Goal: Navigation & Orientation: Find specific page/section

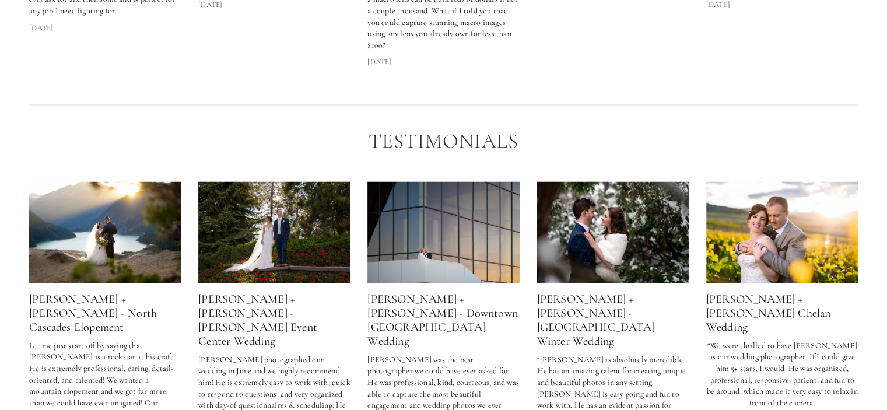
scroll to position [1982, 0]
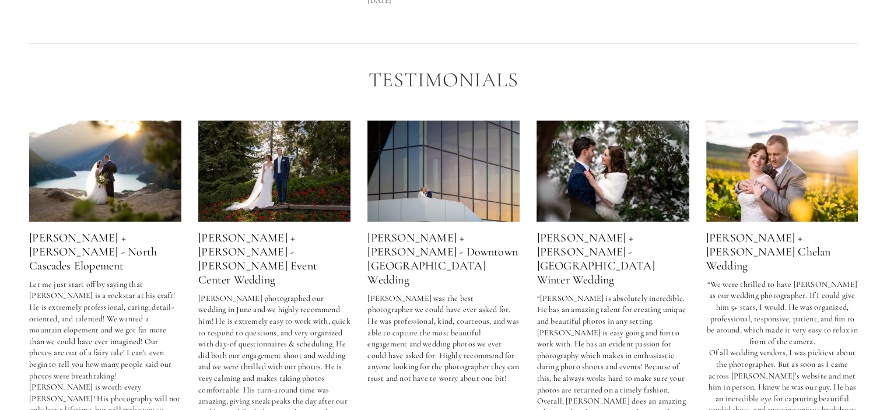
click at [97, 179] on img at bounding box center [105, 170] width 152 height 101
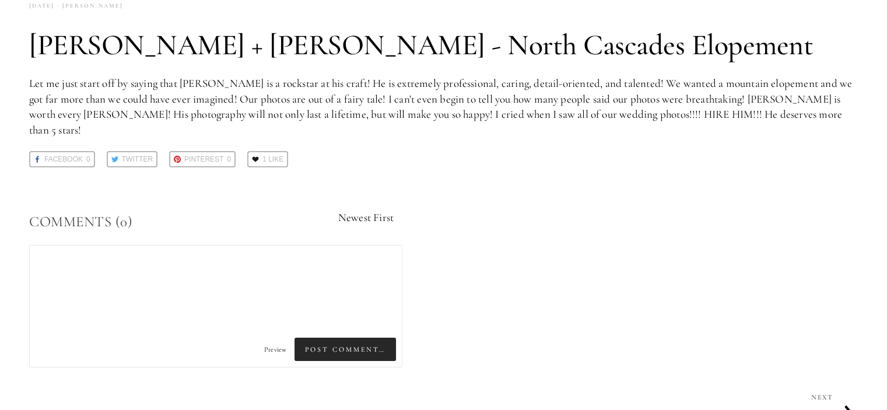
scroll to position [248, 0]
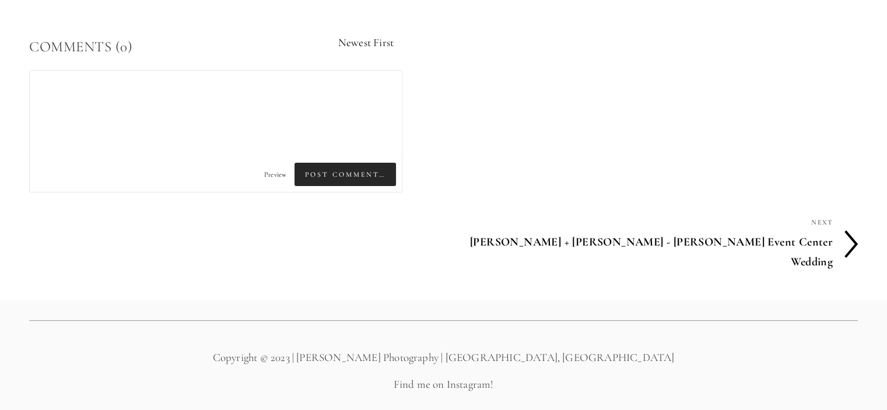
click at [816, 230] on h4 "[PERSON_NAME] + [PERSON_NAME] - [PERSON_NAME] Event Center Wedding" at bounding box center [638, 252] width 389 height 44
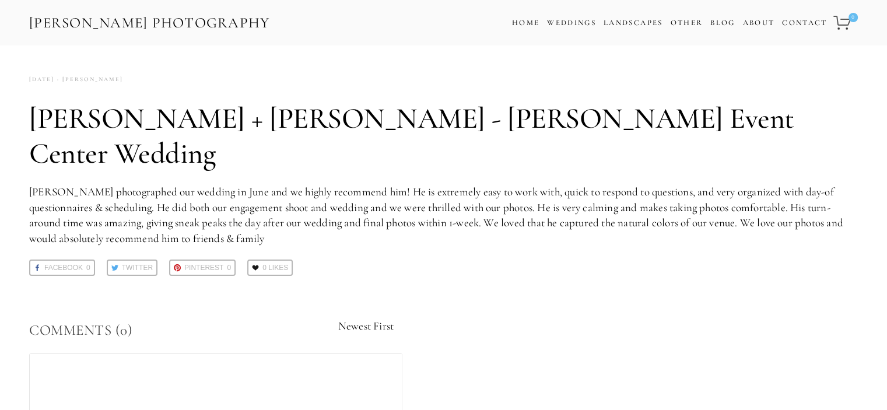
click at [87, 19] on link "[PERSON_NAME] Photography" at bounding box center [149, 23] width 243 height 26
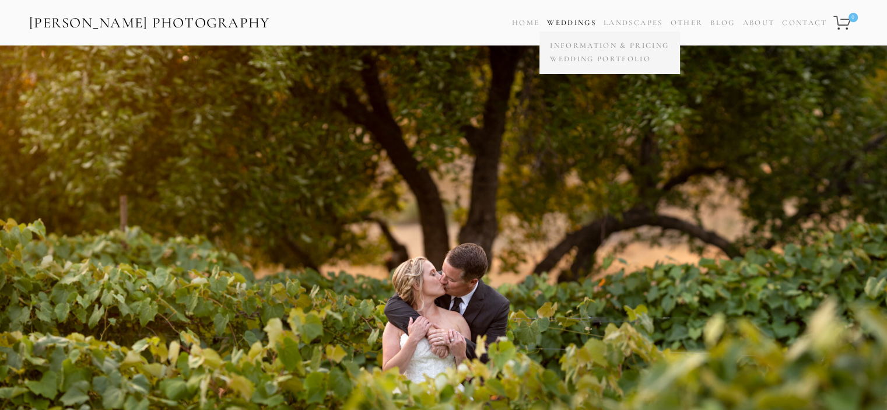
click at [571, 18] on link "Weddings" at bounding box center [571, 22] width 49 height 9
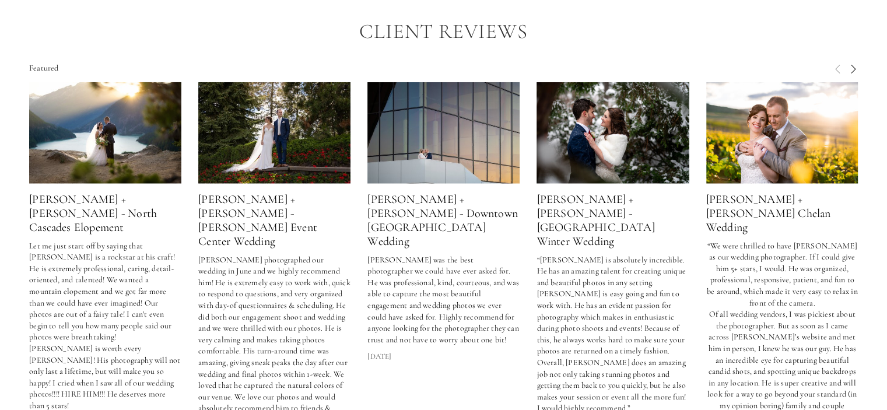
scroll to position [3031, 0]
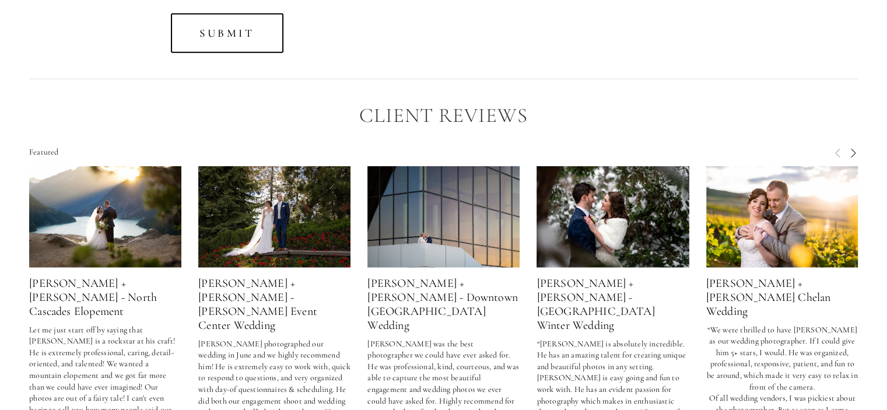
click at [853, 153] on span "Next" at bounding box center [852, 152] width 9 height 10
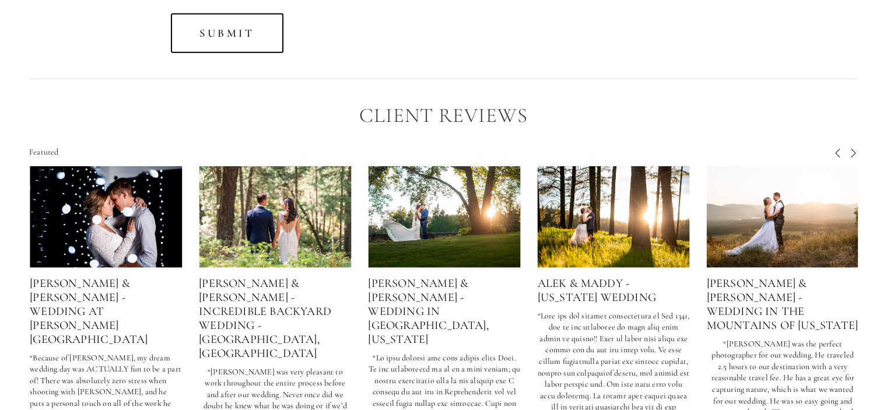
click at [853, 153] on span "Next" at bounding box center [852, 152] width 9 height 10
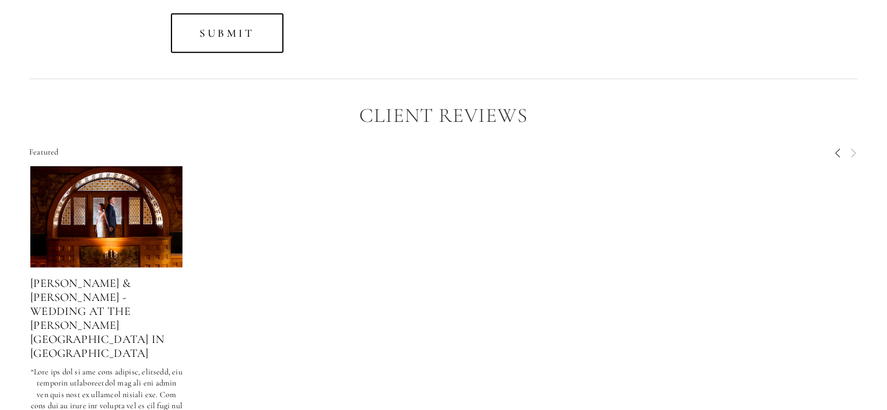
click at [834, 154] on span "Previous" at bounding box center [837, 152] width 9 height 10
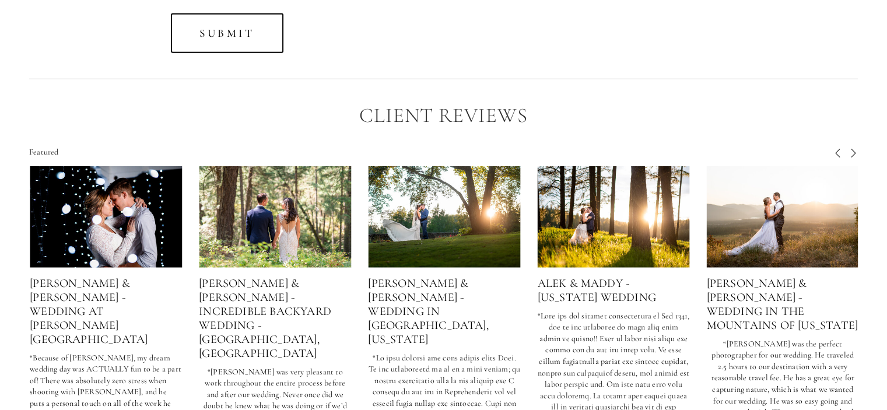
click at [834, 154] on span "Previous" at bounding box center [837, 152] width 9 height 10
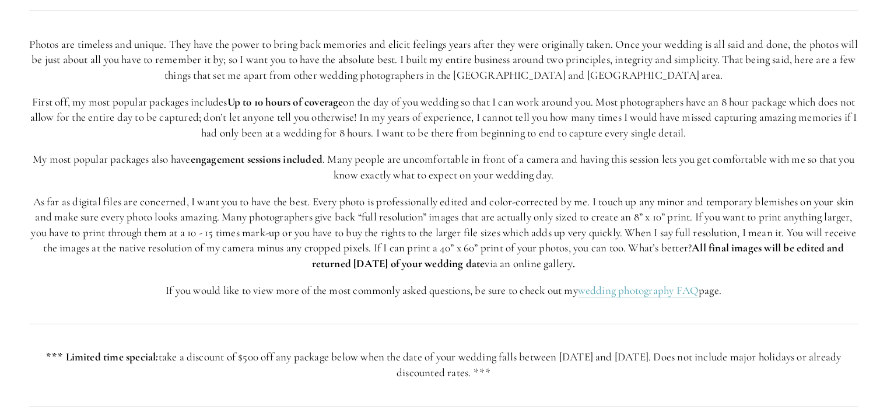
scroll to position [0, 0]
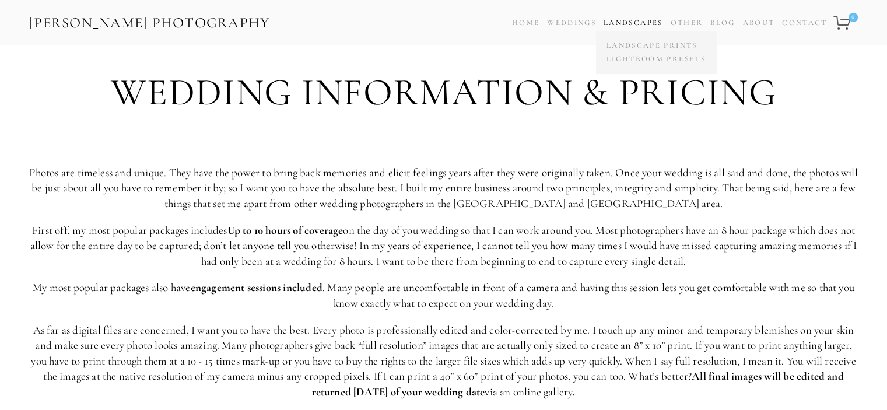
click at [650, 23] on link "Landscapes" at bounding box center [632, 22] width 59 height 9
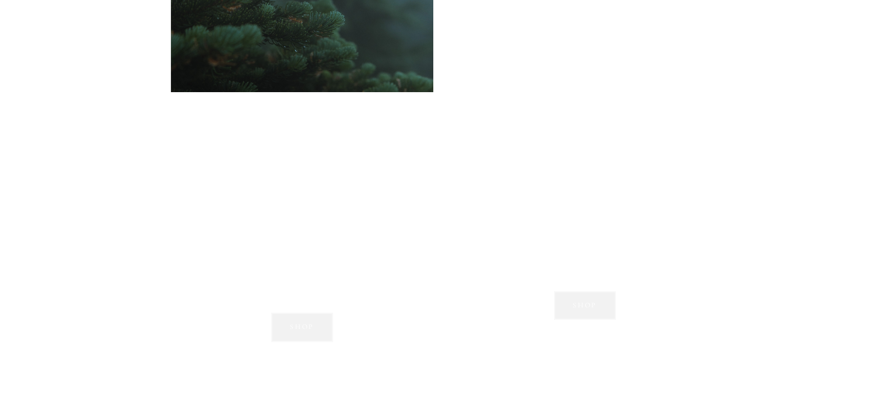
scroll to position [1117, 0]
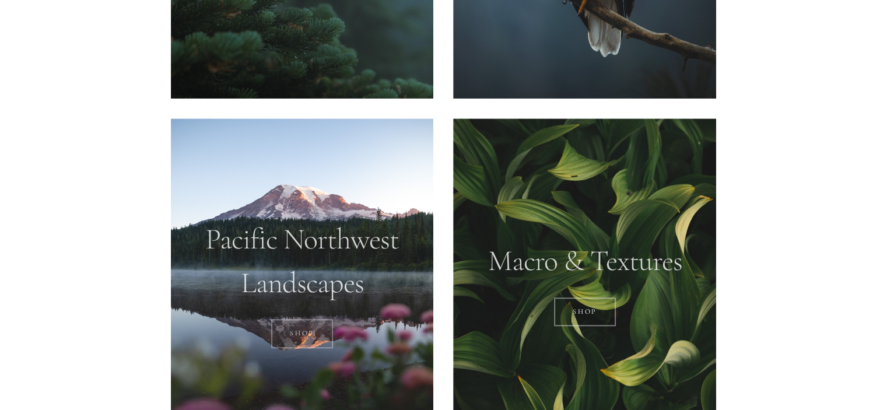
click at [310, 339] on link "SHOP" at bounding box center [302, 333] width 62 height 29
